Goal: Task Accomplishment & Management: Use online tool/utility

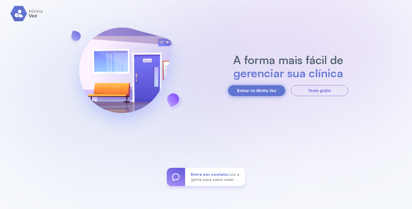
click at [261, 90] on button "Entrar no Minha Vez" at bounding box center [256, 90] width 57 height 11
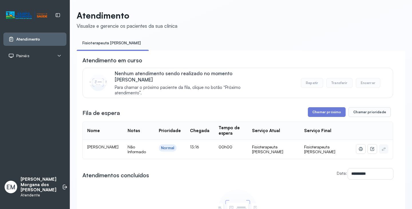
click at [345, 98] on div "**********" at bounding box center [237, 151] width 311 height 191
click at [334, 108] on button "Chamar próximo" at bounding box center [327, 112] width 38 height 10
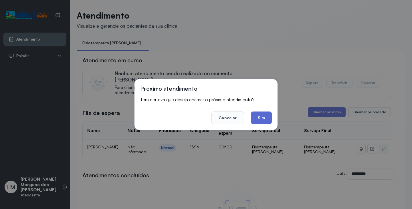
click at [265, 119] on button "Sim" at bounding box center [261, 118] width 21 height 13
